Goal: Task Accomplishment & Management: Manage account settings

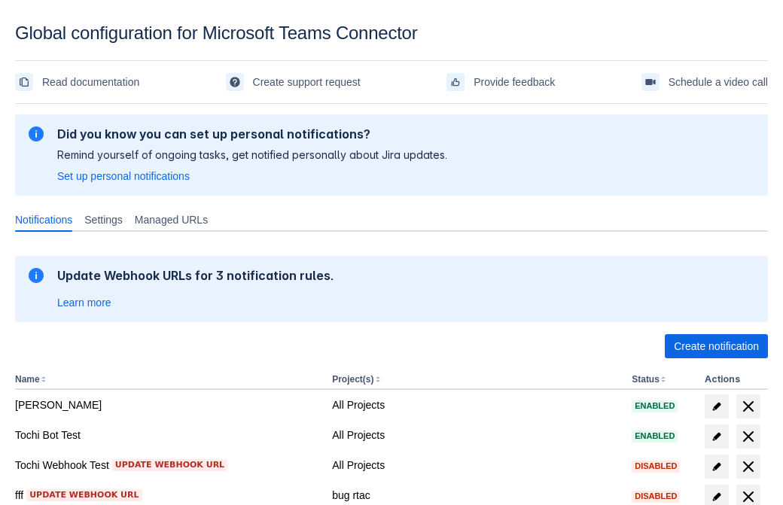
click at [716, 346] on span "Create notification" at bounding box center [716, 346] width 85 height 24
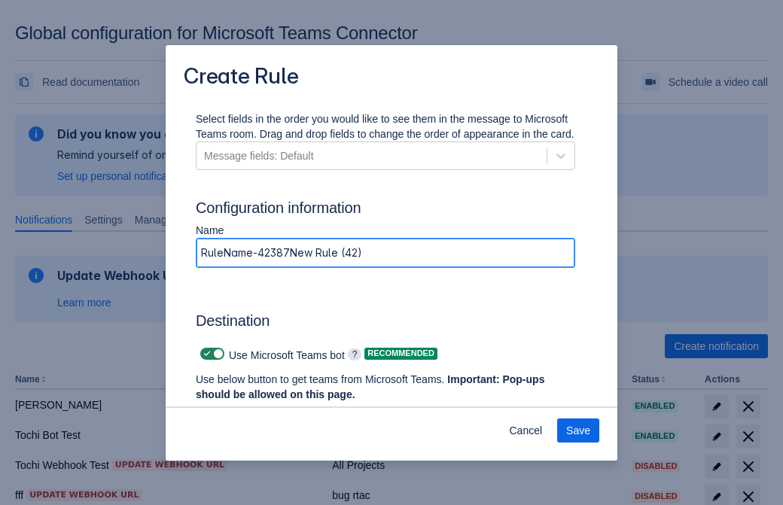
type input "RuleName-423872New Rule (42)"
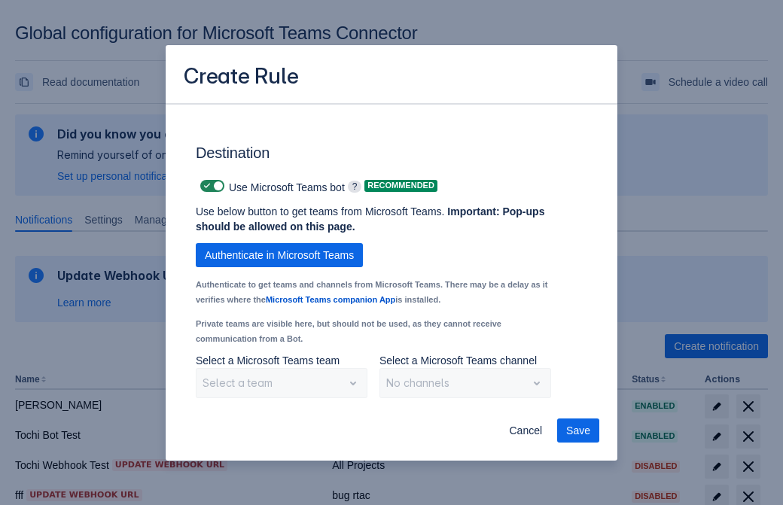
scroll to position [1249, 0]
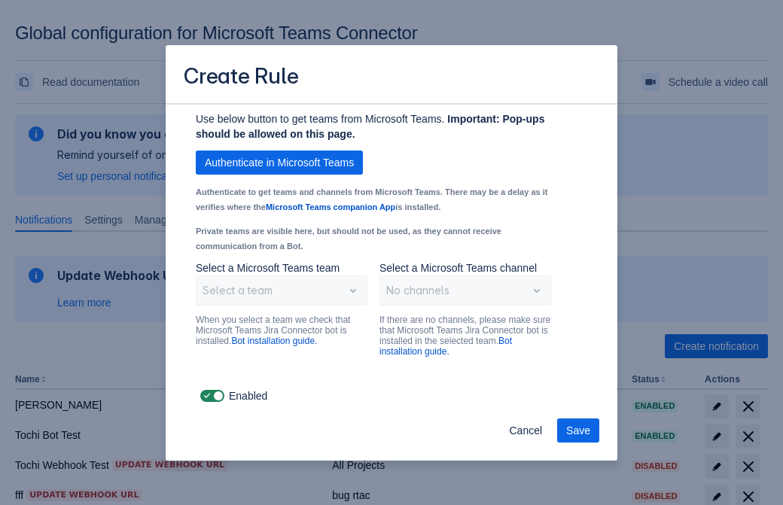
click at [279, 163] on span "Authenticate in Microsoft Teams" at bounding box center [279, 163] width 149 height 24
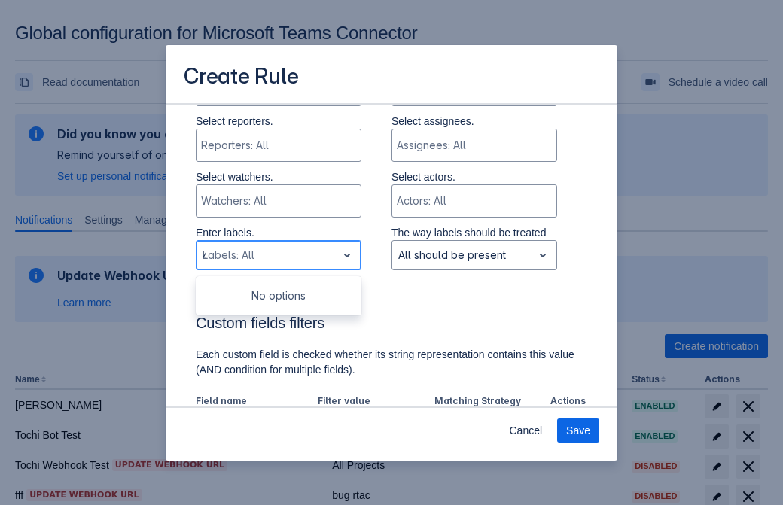
type input "423872_label"
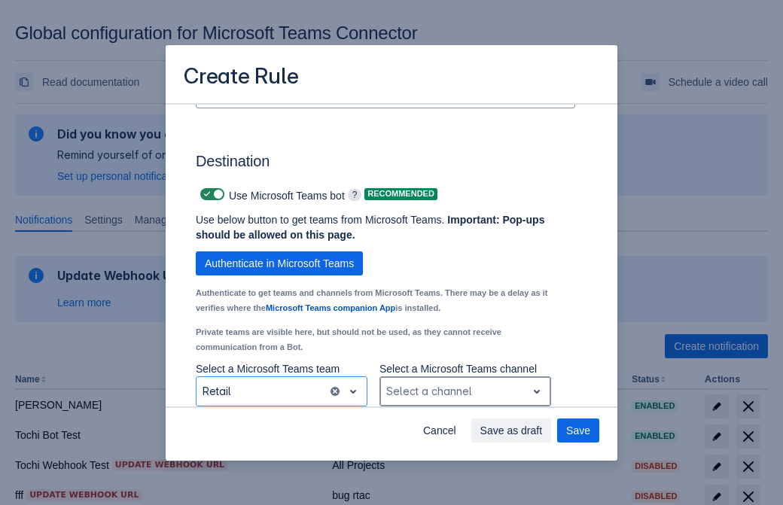
click at [465, 392] on div "Scrollable content" at bounding box center [453, 391] width 134 height 18
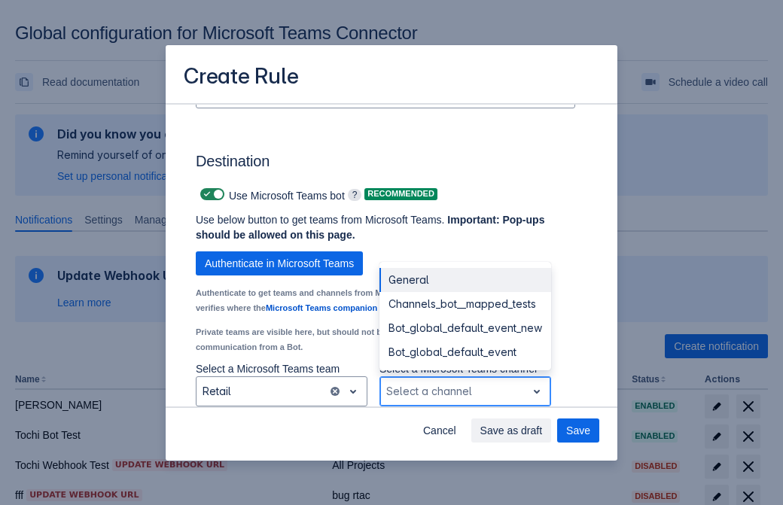
click at [465, 352] on div "Bot_global_default_event" at bounding box center [465, 352] width 172 height 24
click at [543, 431] on span "Save as draft" at bounding box center [511, 431] width 62 height 24
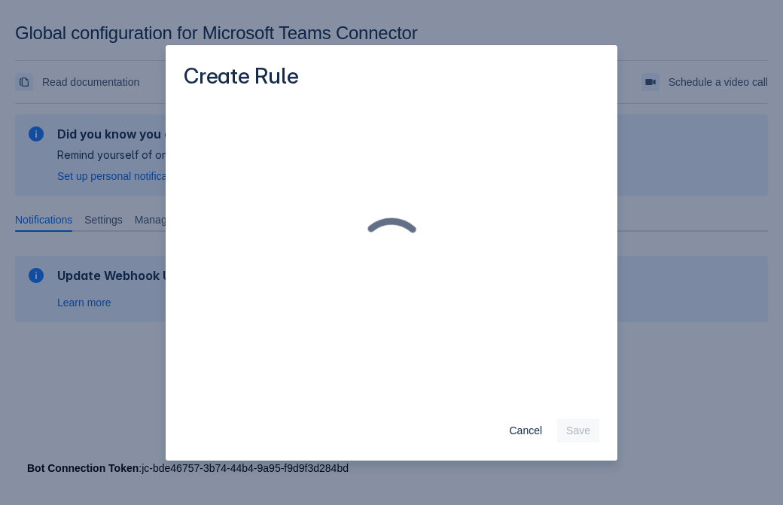
scroll to position [0, 0]
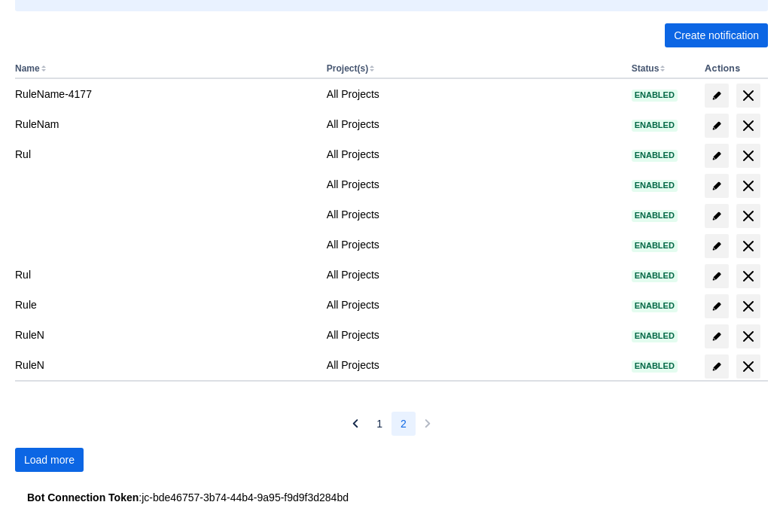
click at [49, 460] on span "Load more" at bounding box center [49, 460] width 50 height 24
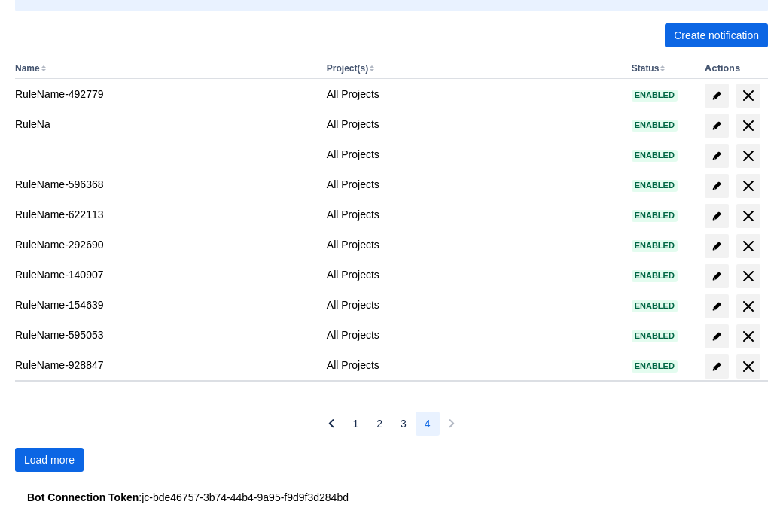
click at [49, 460] on span "Load more" at bounding box center [49, 460] width 50 height 24
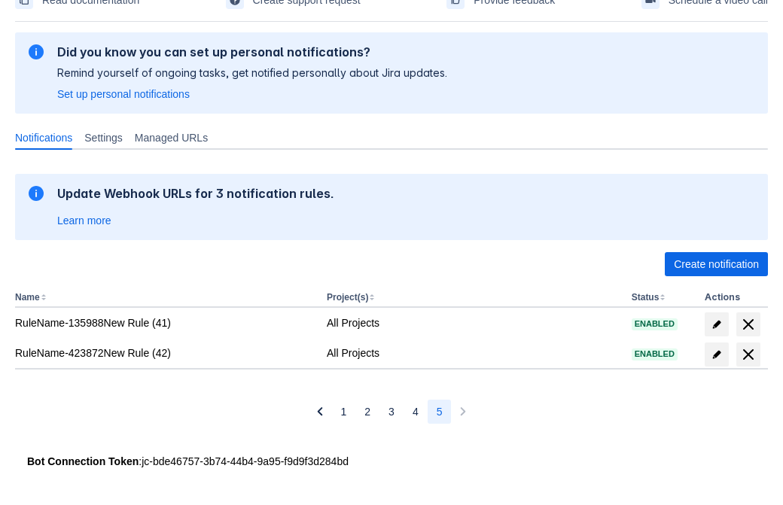
scroll to position [82, 0]
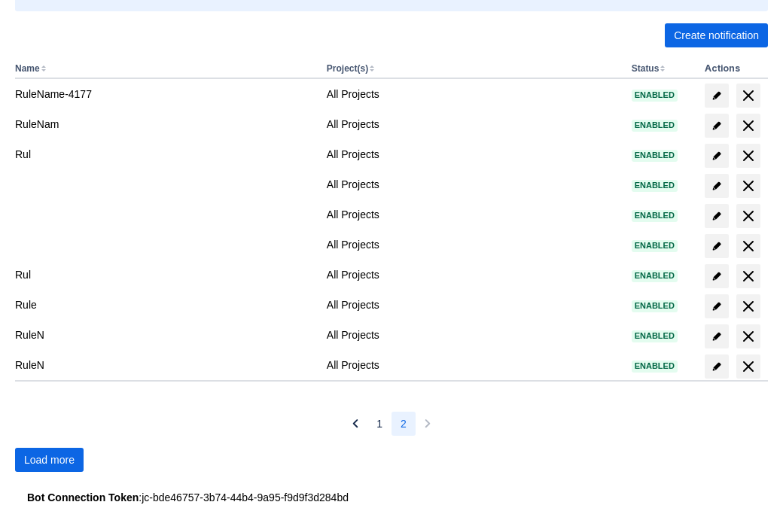
click at [49, 460] on span "Load more" at bounding box center [49, 460] width 50 height 24
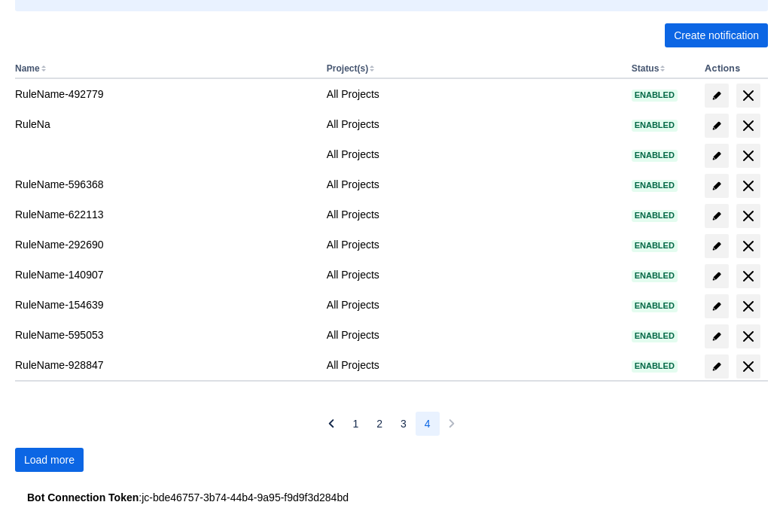
click at [49, 460] on span "Load more" at bounding box center [49, 460] width 50 height 24
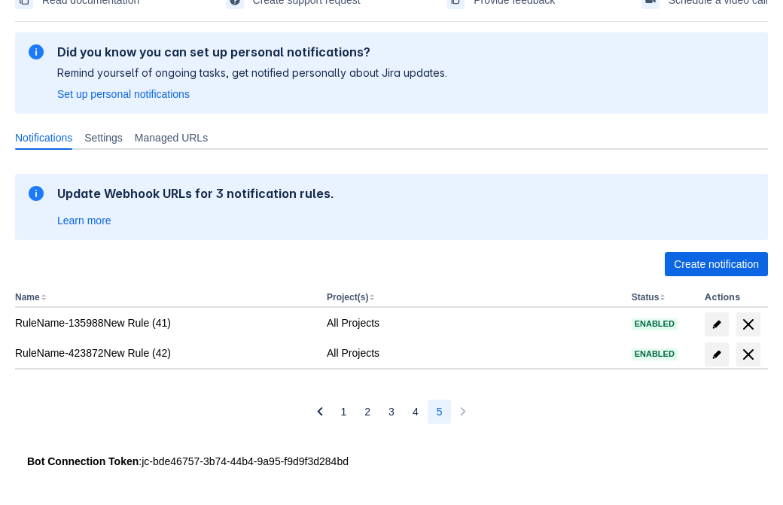
scroll to position [82, 0]
click at [748, 355] on span "delete" at bounding box center [748, 355] width 18 height 18
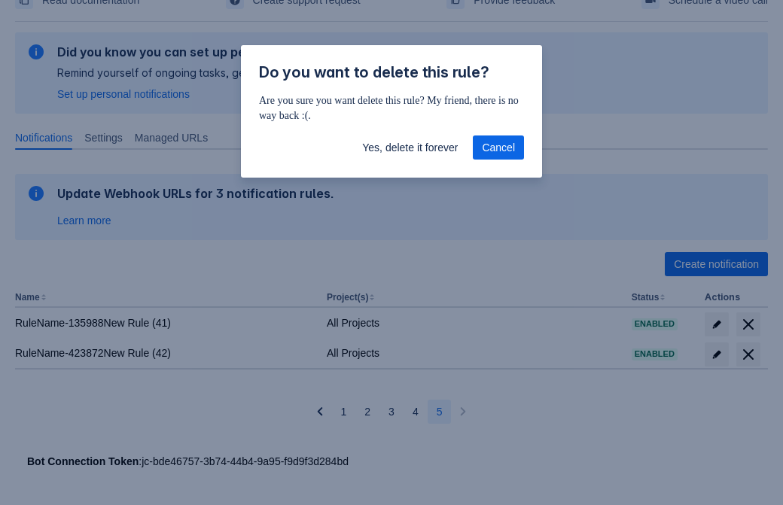
click at [410, 148] on span "Yes, delete it forever" at bounding box center [410, 148] width 96 height 24
